Goal: Task Accomplishment & Management: Complete application form

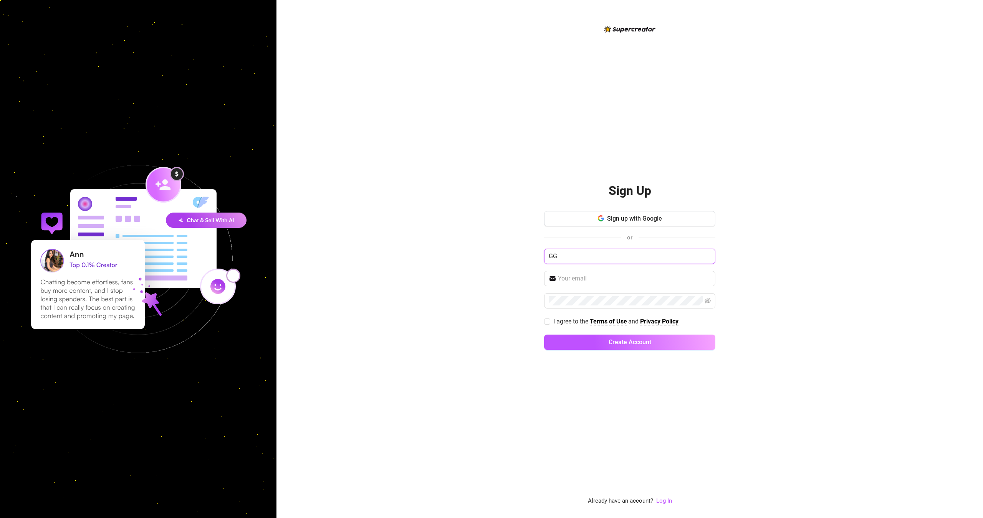
type input "GG"
type input "[PERSON_NAME][EMAIL_ADDRESS][DOMAIN_NAME]"
click at [563, 320] on span "I agree to the" at bounding box center [571, 321] width 36 height 7
click at [550, 320] on input "I agree to the Terms of Use and Privacy Policy" at bounding box center [546, 321] width 5 height 5
checkbox input "true"
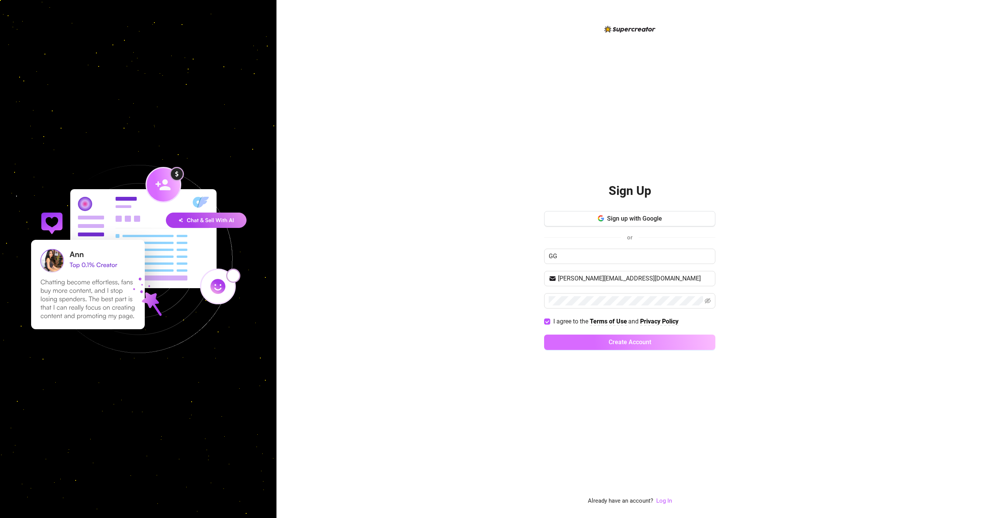
click at [566, 338] on button "Create Account" at bounding box center [629, 342] width 171 height 15
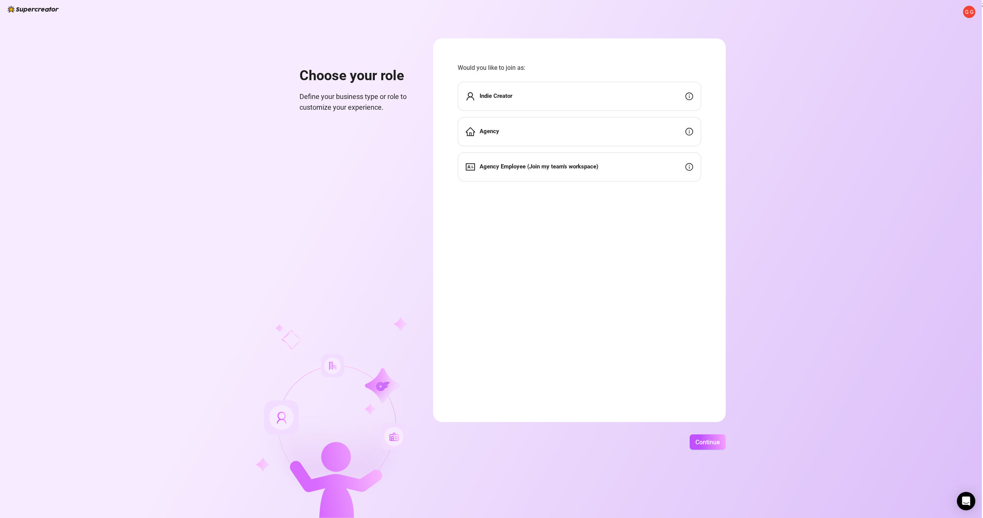
click at [545, 99] on div "Indie Creator" at bounding box center [579, 96] width 243 height 29
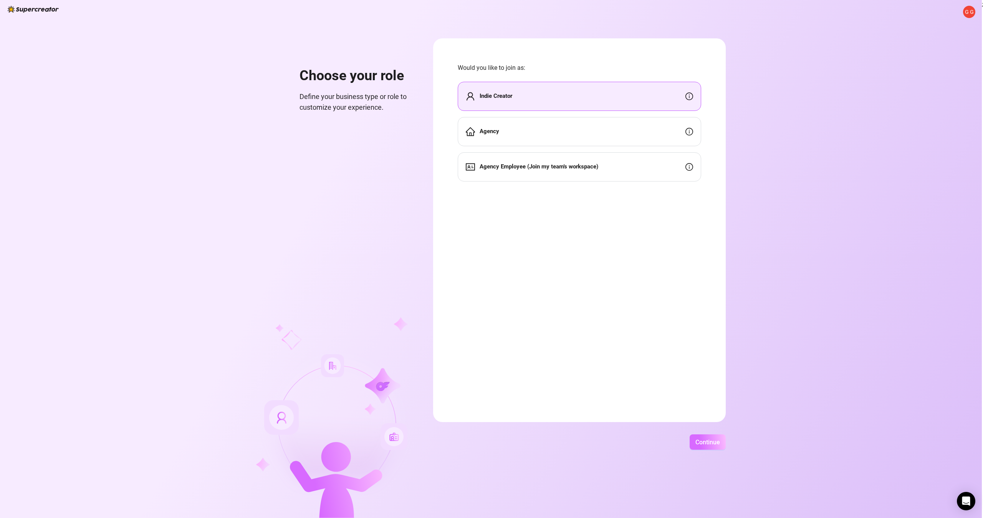
drag, startPoint x: 719, startPoint y: 429, endPoint x: 720, endPoint y: 436, distance: 7.1
click at [720, 434] on div "G G Choose your role Define your business type or role to customize your experi…" at bounding box center [491, 259] width 982 height 518
click at [720, 439] on button "Continue" at bounding box center [708, 442] width 36 height 15
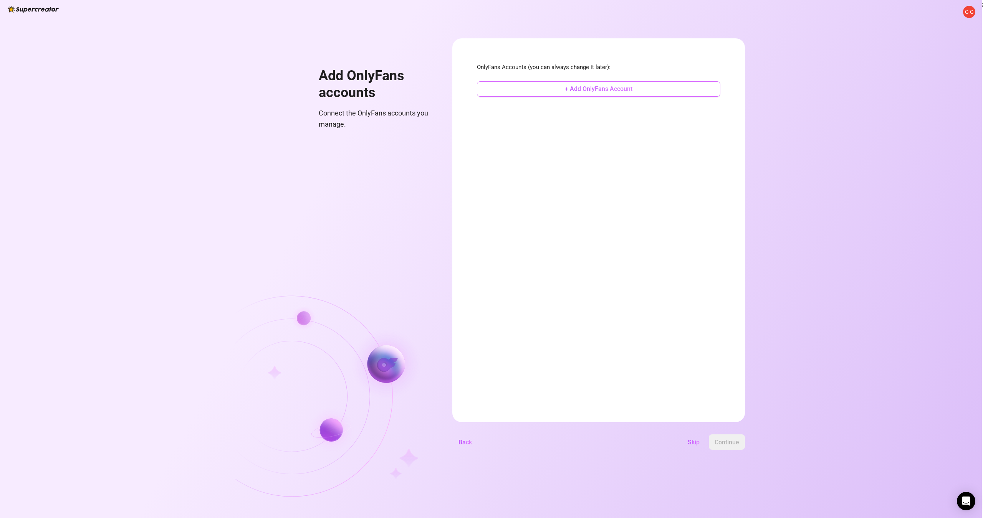
click at [567, 86] on span "+ Add OnlyFans Account" at bounding box center [599, 88] width 68 height 7
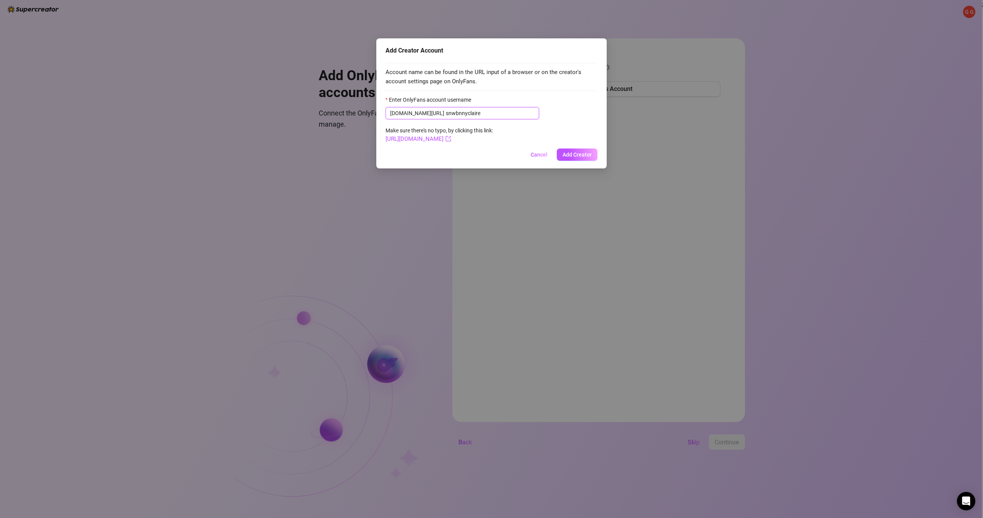
type input "snwbnnyclaire"
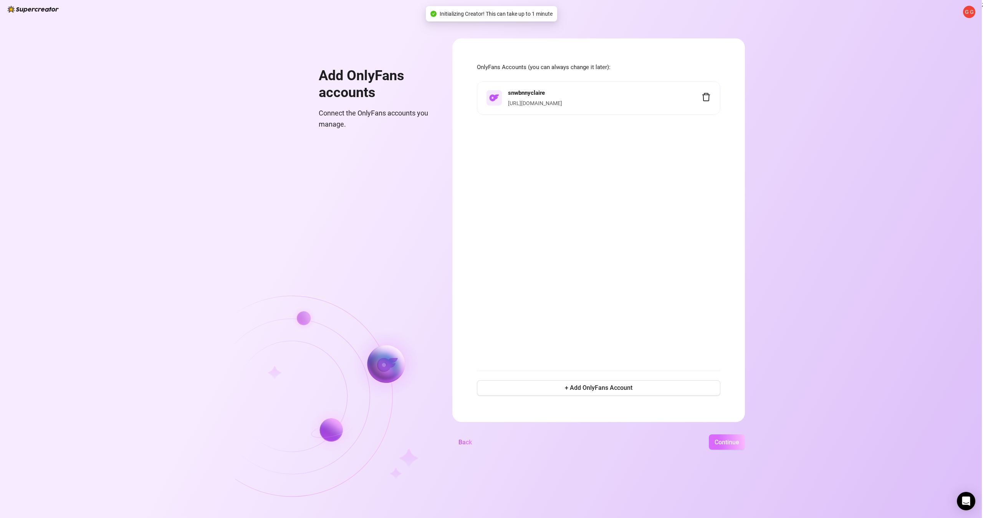
click at [727, 444] on span "Continue" at bounding box center [727, 442] width 25 height 7
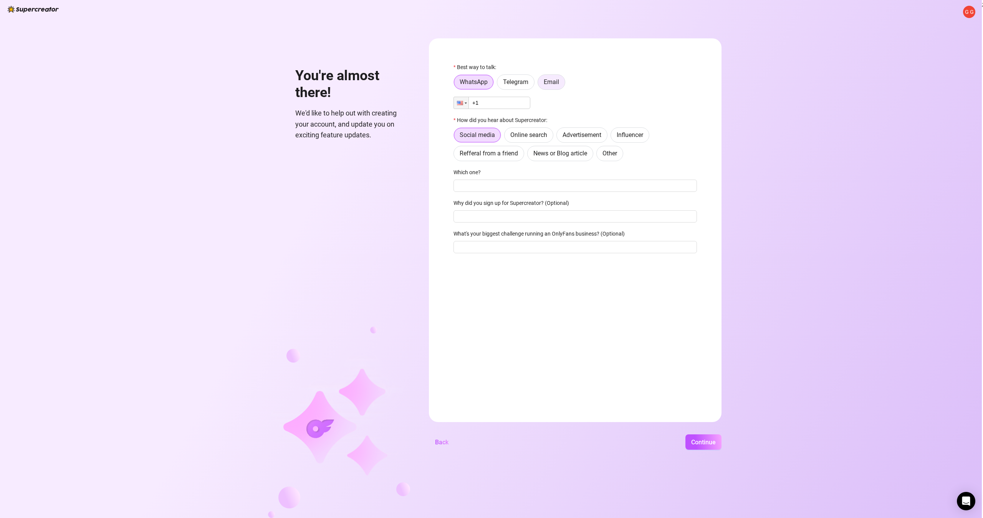
click at [556, 79] on span "Email" at bounding box center [551, 81] width 15 height 7
click at [540, 84] on input "Email" at bounding box center [540, 84] width 0 height 0
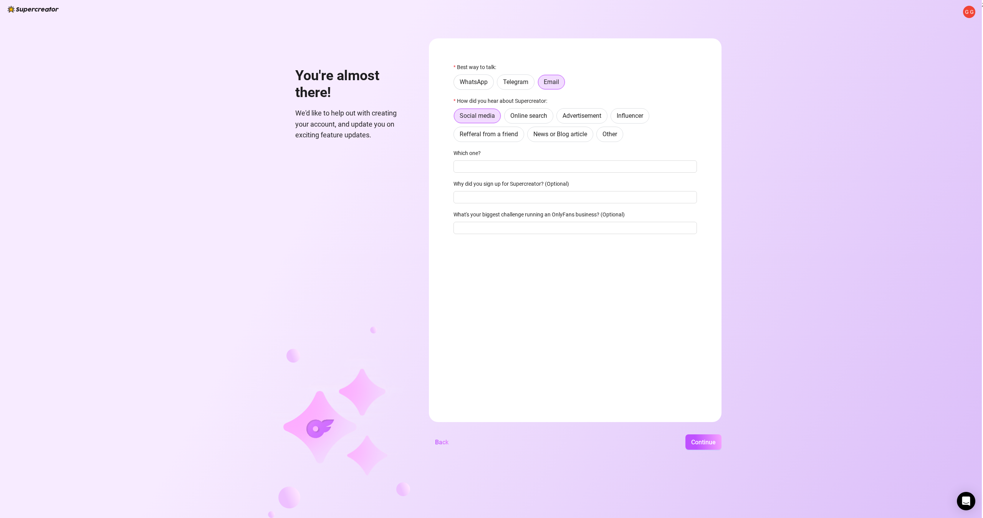
click at [499, 101] on label "How did you hear about Supercreator:" at bounding box center [503, 101] width 99 height 8
click at [708, 451] on div "G G You're almost there! We'd like to help out with creating your account, and …" at bounding box center [491, 259] width 982 height 518
click at [705, 445] on span "Continue" at bounding box center [703, 442] width 25 height 7
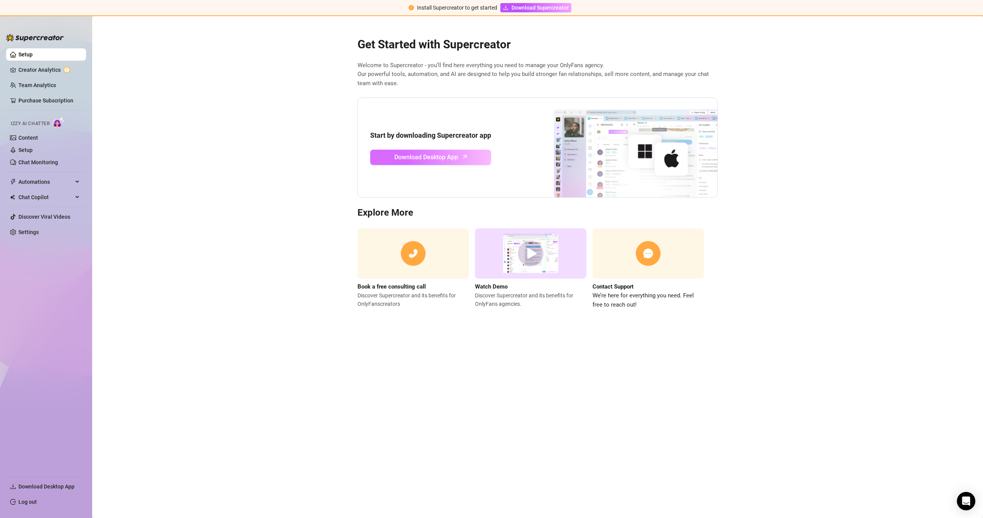
click at [458, 160] on link "Download Desktop App" at bounding box center [430, 157] width 121 height 15
